Goal: Information Seeking & Learning: Learn about a topic

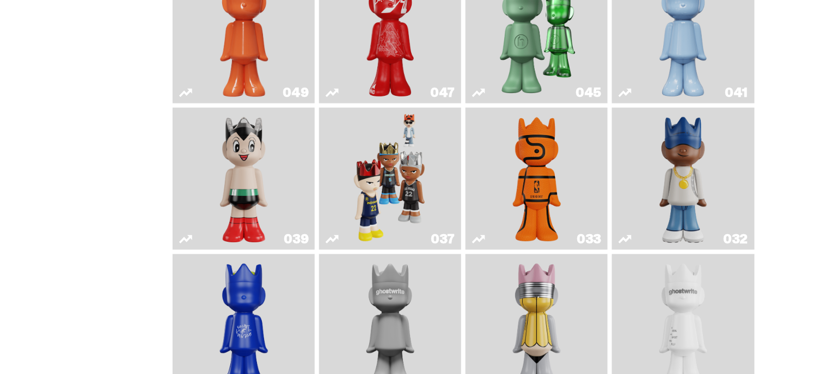
scroll to position [446, 0]
click at [250, 226] on img "Astro Boy" at bounding box center [244, 179] width 58 height 133
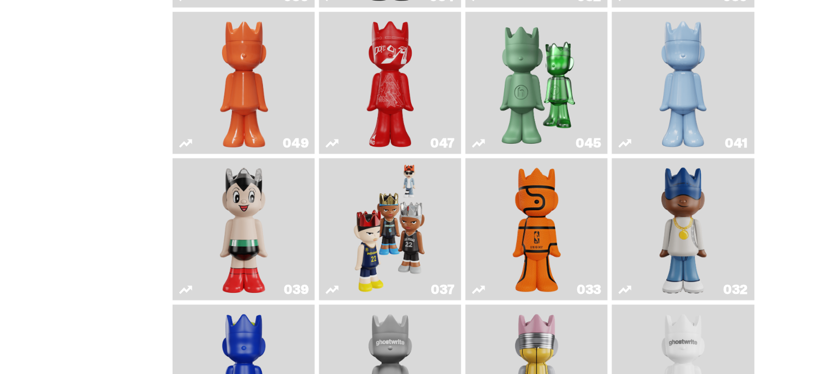
scroll to position [337, 0]
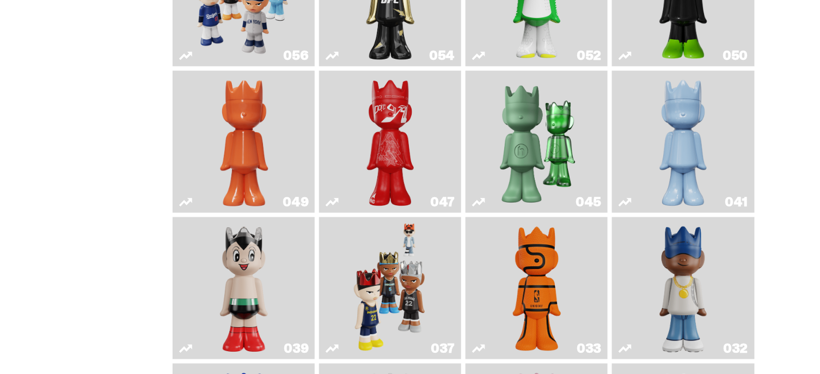
click at [252, 162] on img "Schrödinger's ghost: Orange Vibe" at bounding box center [244, 141] width 58 height 133
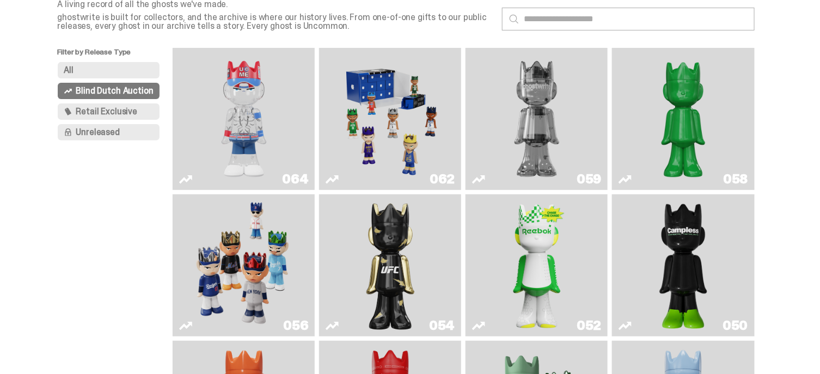
scroll to position [66, 0]
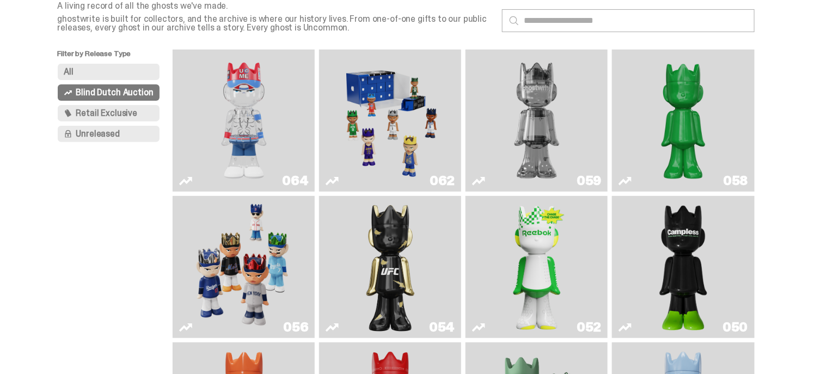
click at [439, 267] on link "054" at bounding box center [389, 266] width 129 height 133
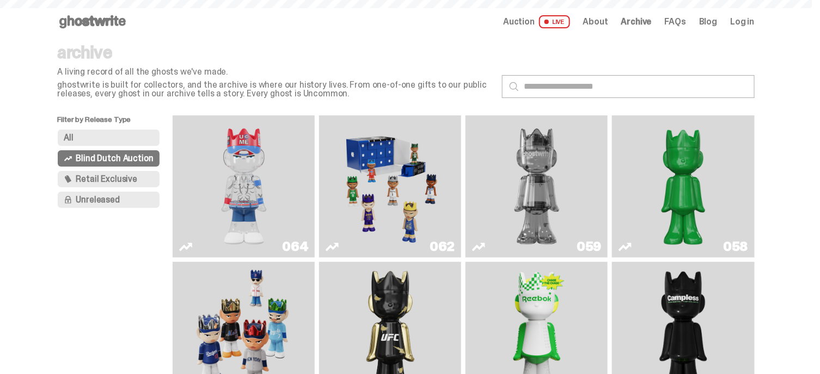
scroll to position [66, 0]
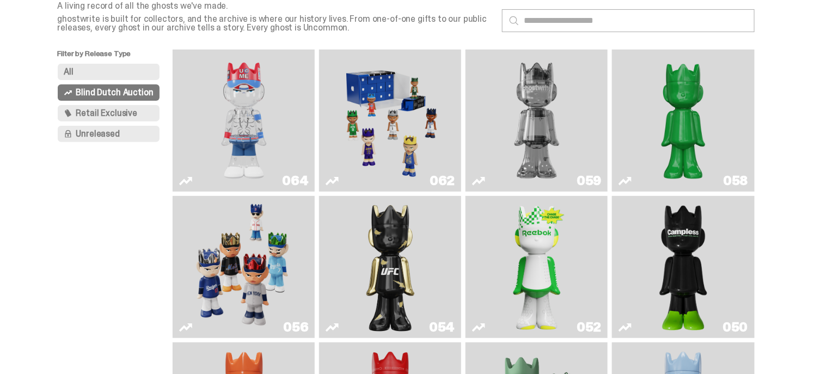
click at [398, 167] on img "Game Face (2025)" at bounding box center [390, 120] width 107 height 133
